Goal: Information Seeking & Learning: Learn about a topic

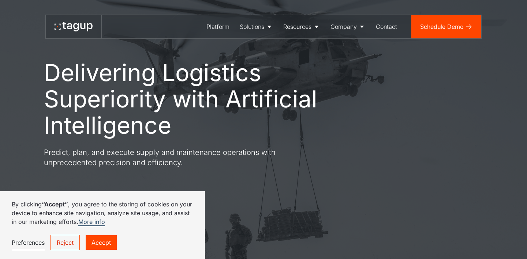
click at [111, 240] on link "Accept" at bounding box center [101, 243] width 31 height 15
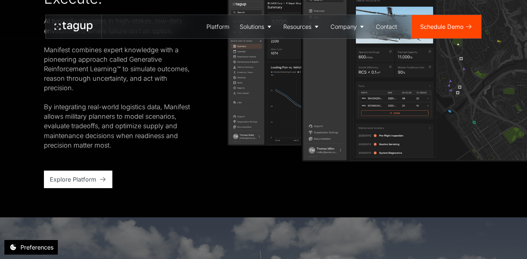
scroll to position [1557, 0]
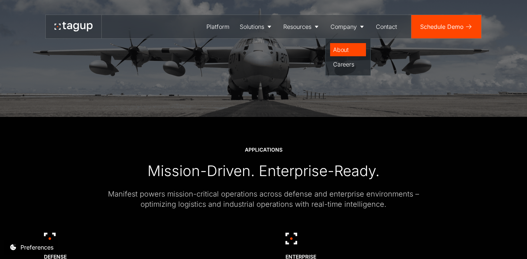
click at [342, 51] on div "About" at bounding box center [348, 49] width 30 height 9
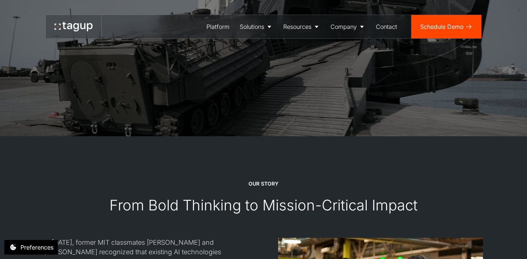
scroll to position [649, 0]
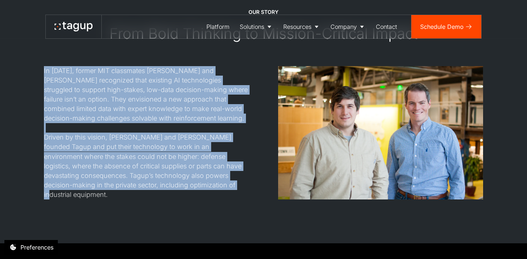
drag, startPoint x: 187, startPoint y: 61, endPoint x: 216, endPoint y: 183, distance: 125.3
click at [216, 183] on div "Our STORY From Bold Thinking to Mission-Critical Impact In 2017, former MIT cla…" at bounding box center [263, 103] width 439 height 191
click at [216, 183] on div "In 2017, former MIT classmates Jon Garrity and Will Vega-Brown recognized that …" at bounding box center [146, 133] width 205 height 134
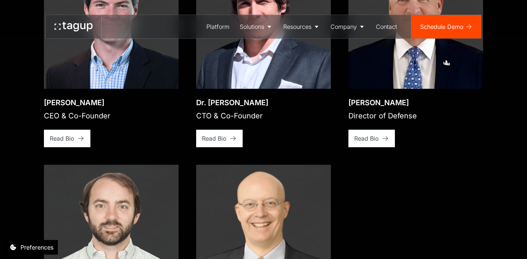
scroll to position [1116, 0]
click at [372, 139] on div "Open bio popup Jon Garrity CEO & Co-Founder View bio Read Bio Open bio popup Dr…" at bounding box center [263, 161] width 439 height 414
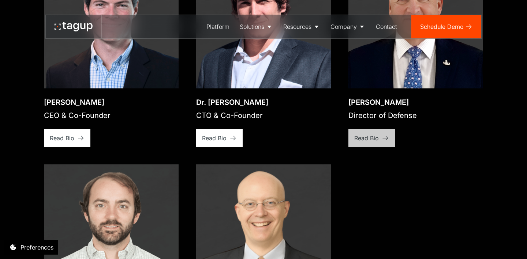
click at [367, 134] on div "Read Bio" at bounding box center [366, 138] width 25 height 9
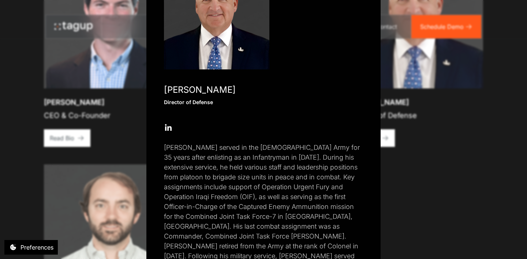
scroll to position [123, 0]
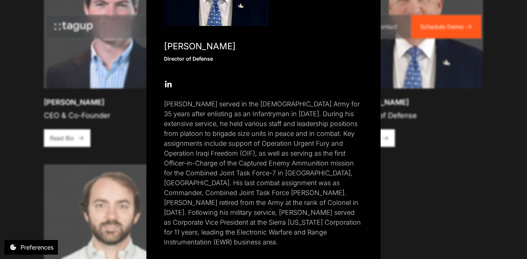
click at [421, 154] on div "Close popup Paul Plemmons Director of Defense Open Open Twitter profile Send Em…" at bounding box center [263, 129] width 527 height 259
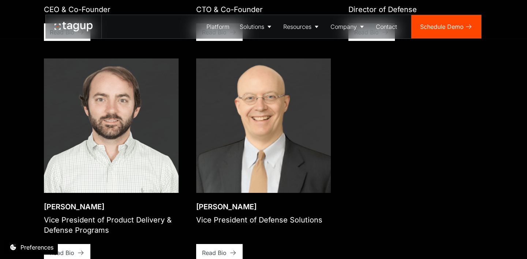
scroll to position [1130, 0]
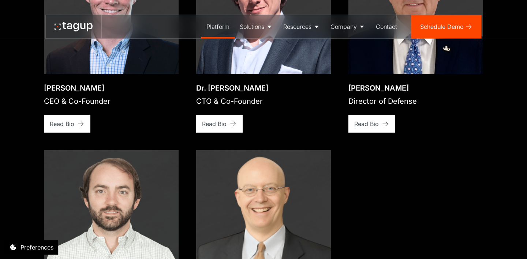
click at [218, 25] on div "Platform" at bounding box center [217, 26] width 23 height 9
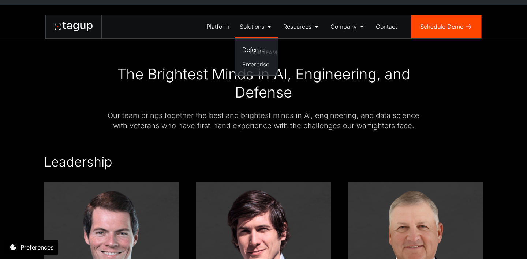
scroll to position [1014, 0]
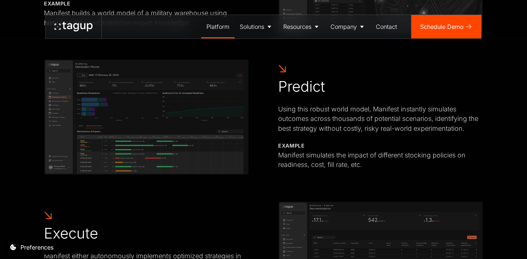
scroll to position [470, 0]
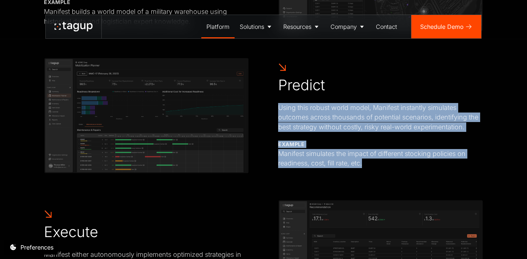
drag, startPoint x: 432, startPoint y: 94, endPoint x: 421, endPoint y: 168, distance: 74.3
click at [421, 168] on div "Predict Using this robust world model, Manifest instantly simulates outcomes ac…" at bounding box center [380, 115] width 205 height 105
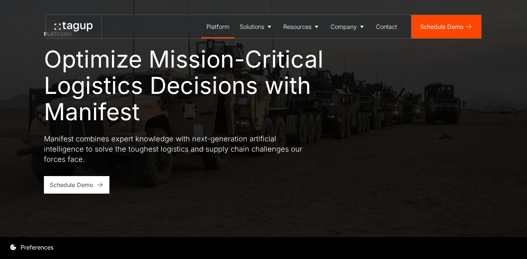
scroll to position [0, 0]
